Goal: Transaction & Acquisition: Purchase product/service

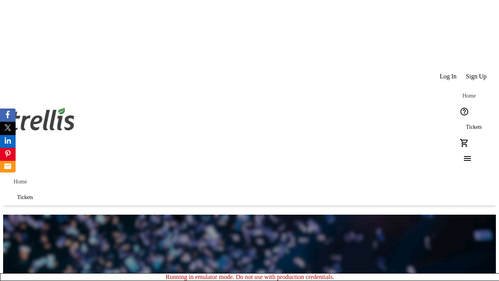
click at [466, 124] on span "Tickets" at bounding box center [474, 127] width 16 height 6
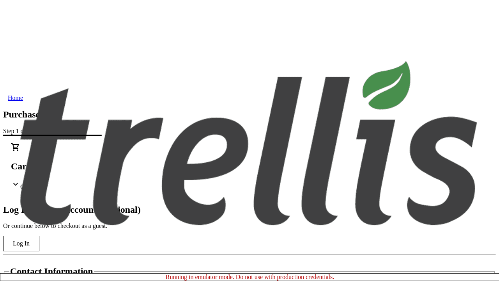
type input "[PERSON_NAME][EMAIL_ADDRESS][DOMAIN_NAME]"
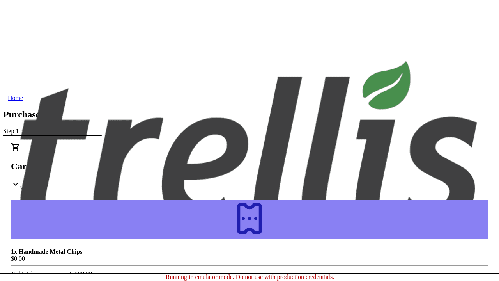
type input "[PERSON_NAME]"
